Goal: Transaction & Acquisition: Obtain resource

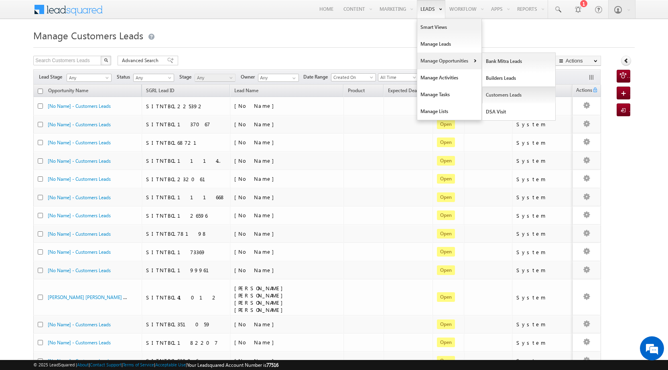
click at [506, 97] on link "Customers Leads" at bounding box center [518, 95] width 73 height 17
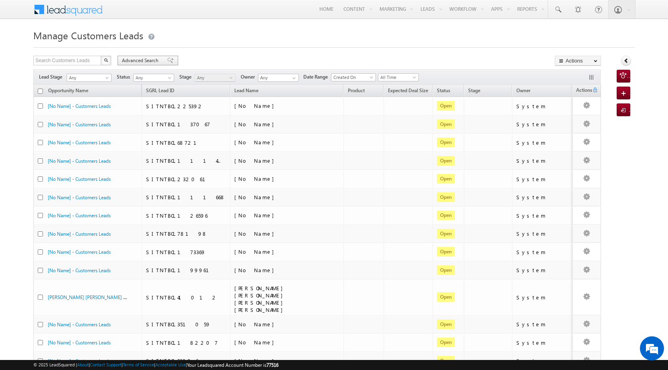
click at [139, 59] on span "Advanced Search" at bounding box center [141, 60] width 39 height 7
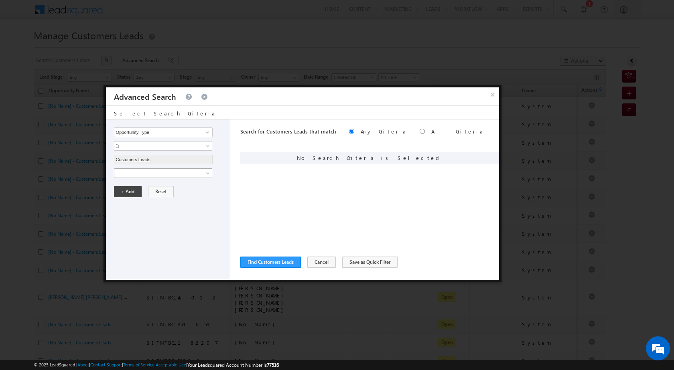
click at [155, 173] on span at bounding box center [157, 173] width 87 height 7
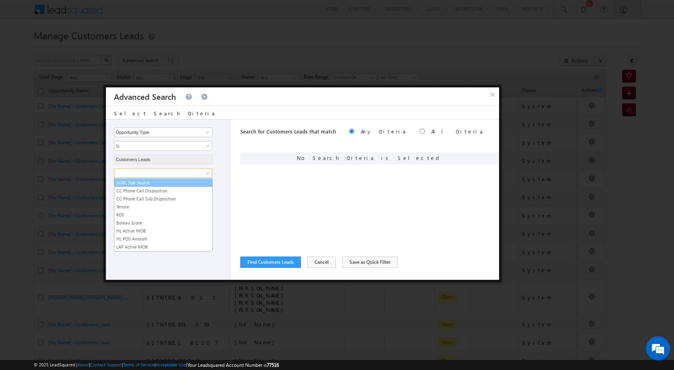
scroll to position [401, 0]
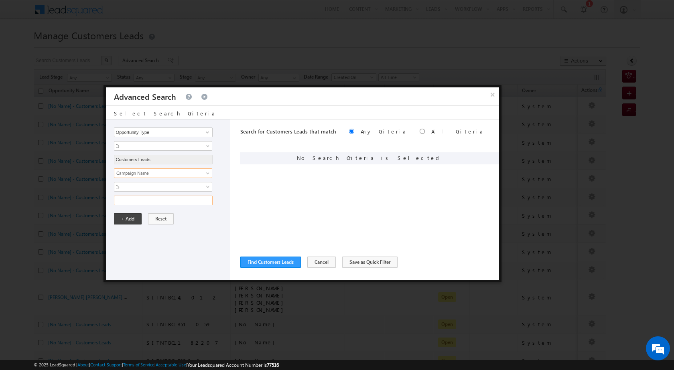
click at [139, 199] on input "text" at bounding box center [163, 201] width 99 height 10
paste input "NTB_PA_HL_FRESH_CL_CC_RCS1_25AUG25"
type input "NTB_PA_HL_FRESH_CL_CC_RCS1_25AUG25"
click at [131, 221] on button "+ Add" at bounding box center [128, 218] width 28 height 11
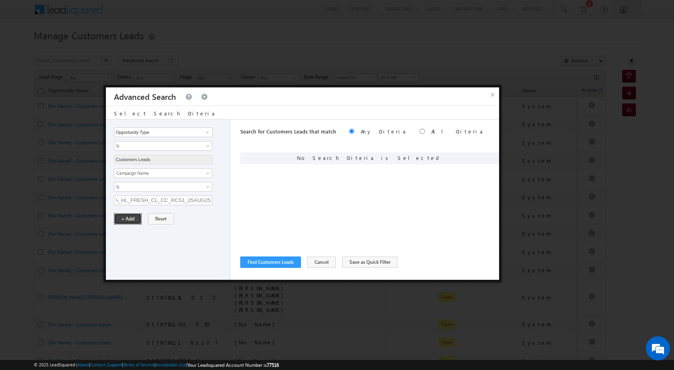
scroll to position [0, 0]
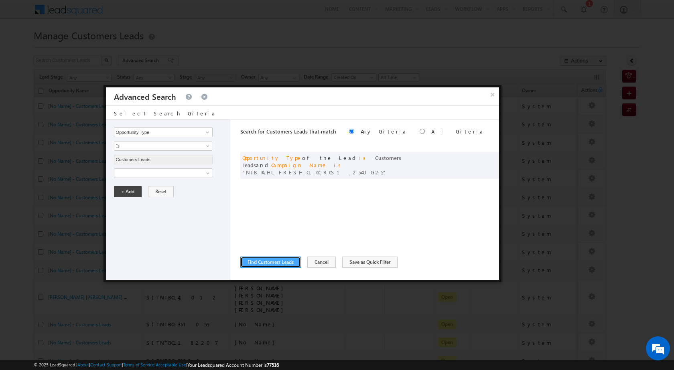
click at [260, 261] on button "Find Customers Leads" at bounding box center [270, 262] width 61 height 11
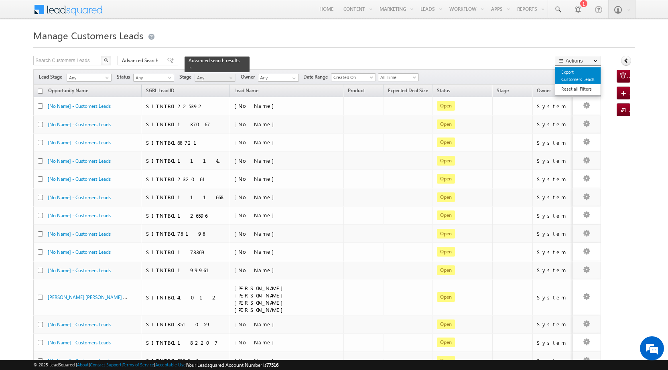
click at [581, 73] on link "Export Customers Leads" at bounding box center [577, 75] width 45 height 17
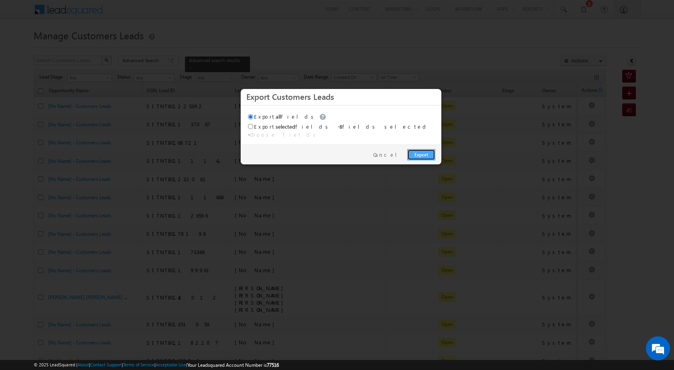
click at [426, 149] on link "Export" at bounding box center [421, 154] width 28 height 11
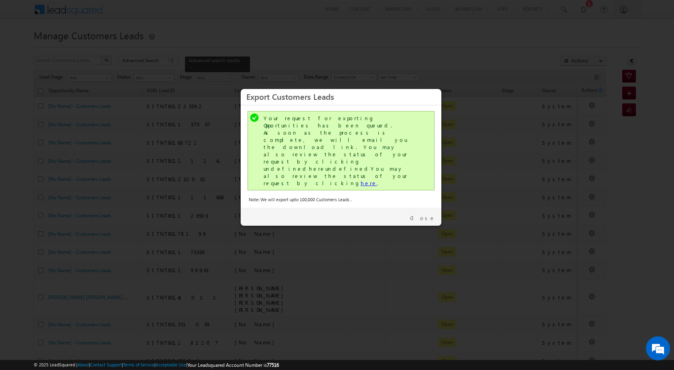
click at [361, 180] on link "here" at bounding box center [369, 183] width 16 height 7
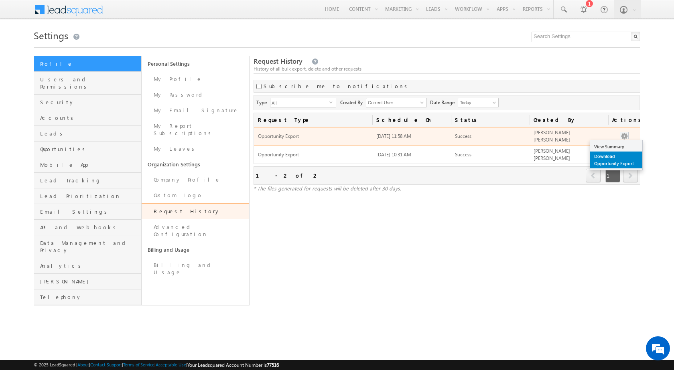
click at [619, 159] on link "Download Opportunity Export" at bounding box center [616, 160] width 52 height 17
